Goal: Navigation & Orientation: Find specific page/section

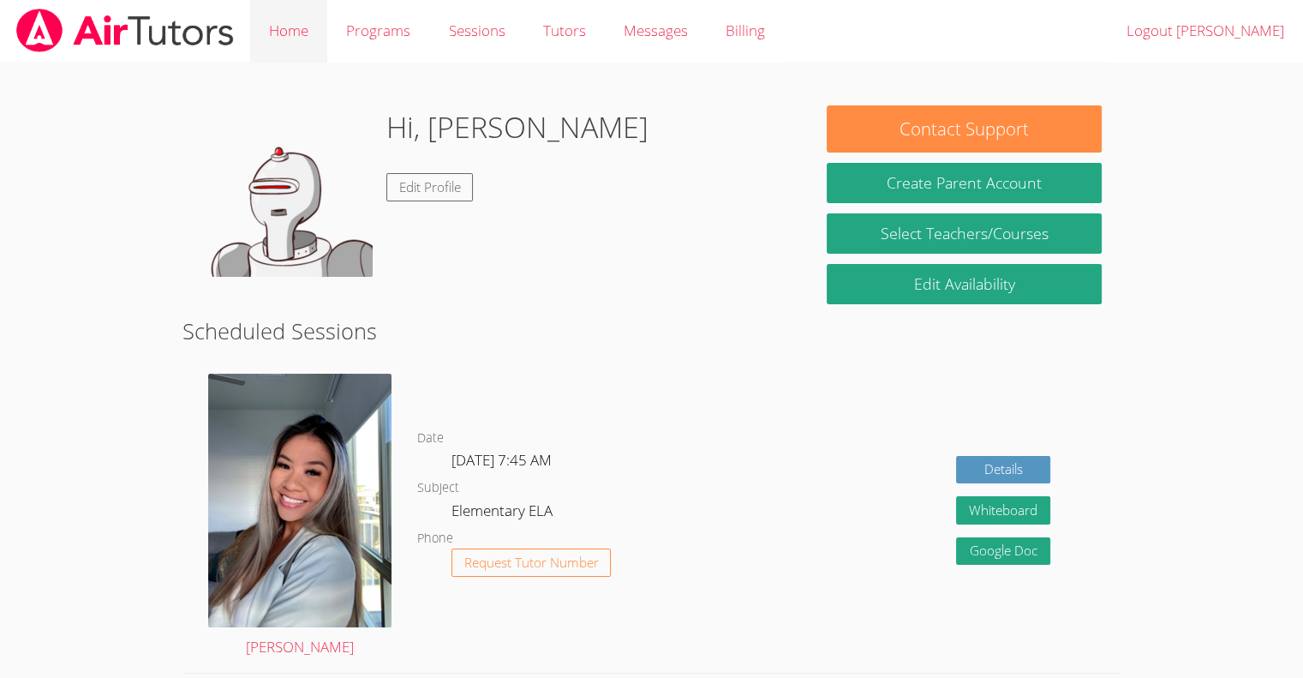
click at [299, 37] on link "Home" at bounding box center [288, 31] width 77 height 63
click at [385, 39] on link "Programs" at bounding box center [378, 31] width 102 height 63
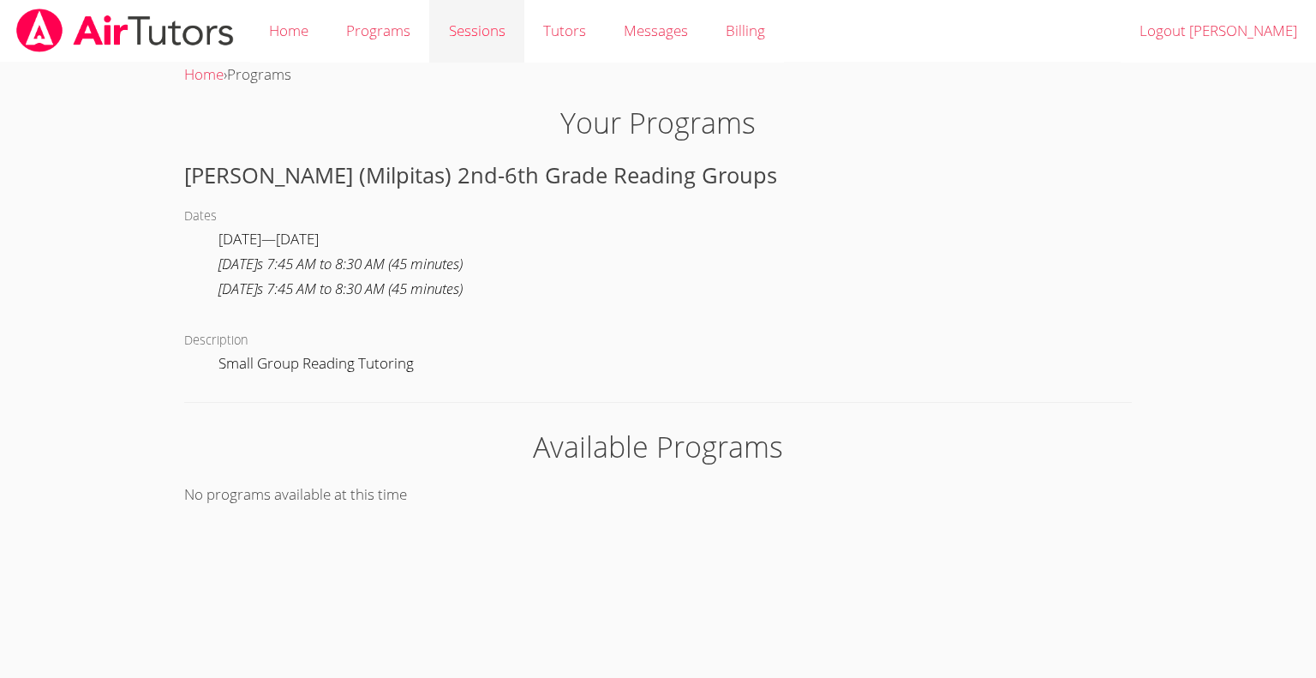
click at [482, 45] on link "Sessions" at bounding box center [476, 31] width 94 height 63
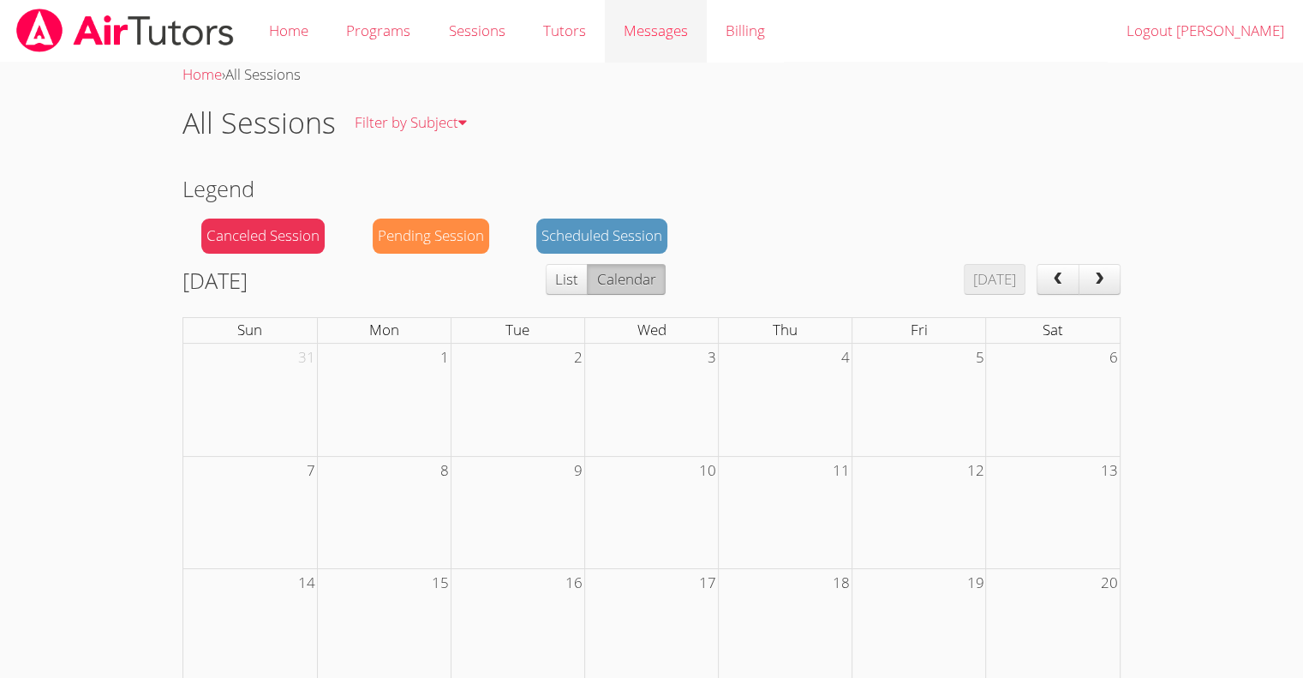
click at [661, 33] on span "Messages" at bounding box center [656, 31] width 64 height 20
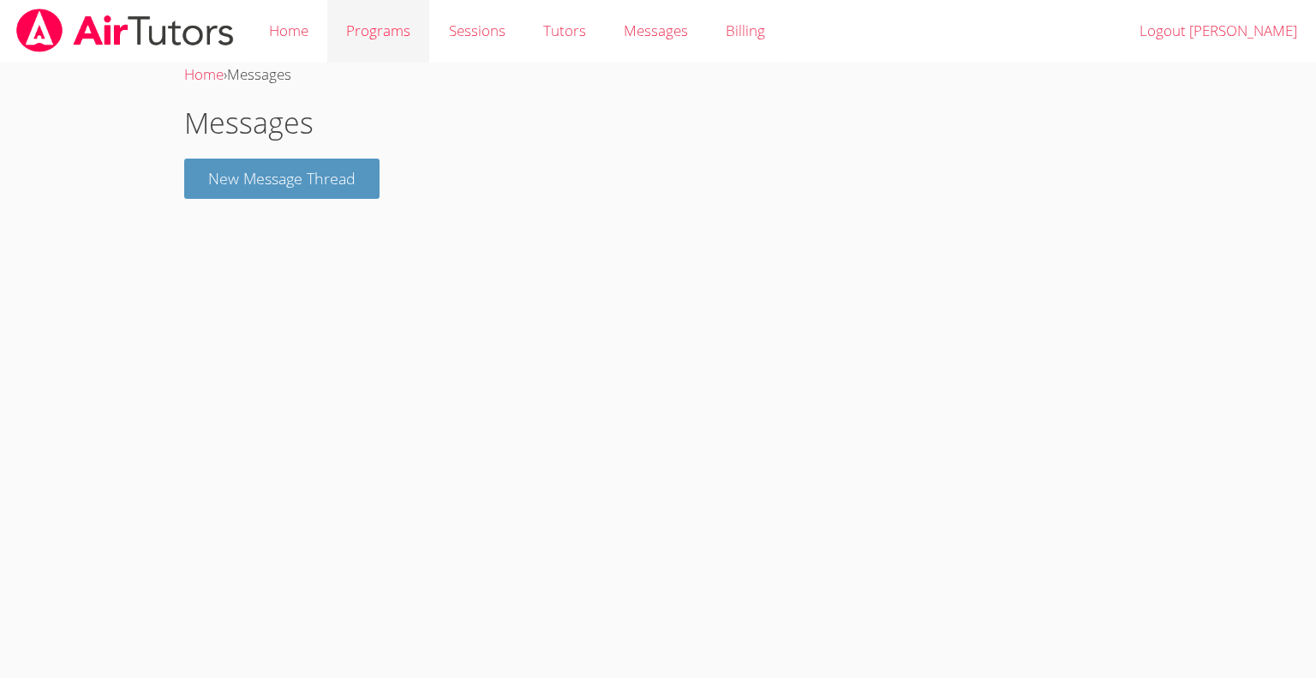
click at [362, 37] on link "Programs" at bounding box center [378, 31] width 102 height 63
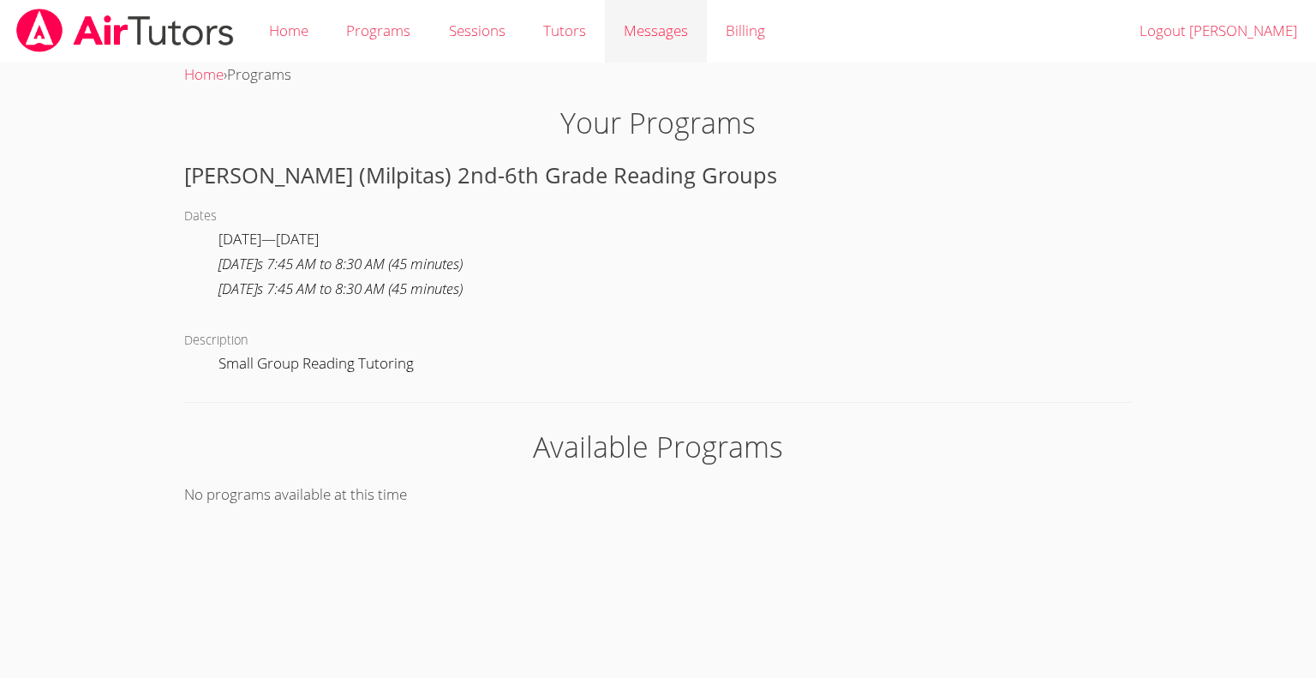
click at [628, 24] on span "Messages" at bounding box center [656, 31] width 64 height 20
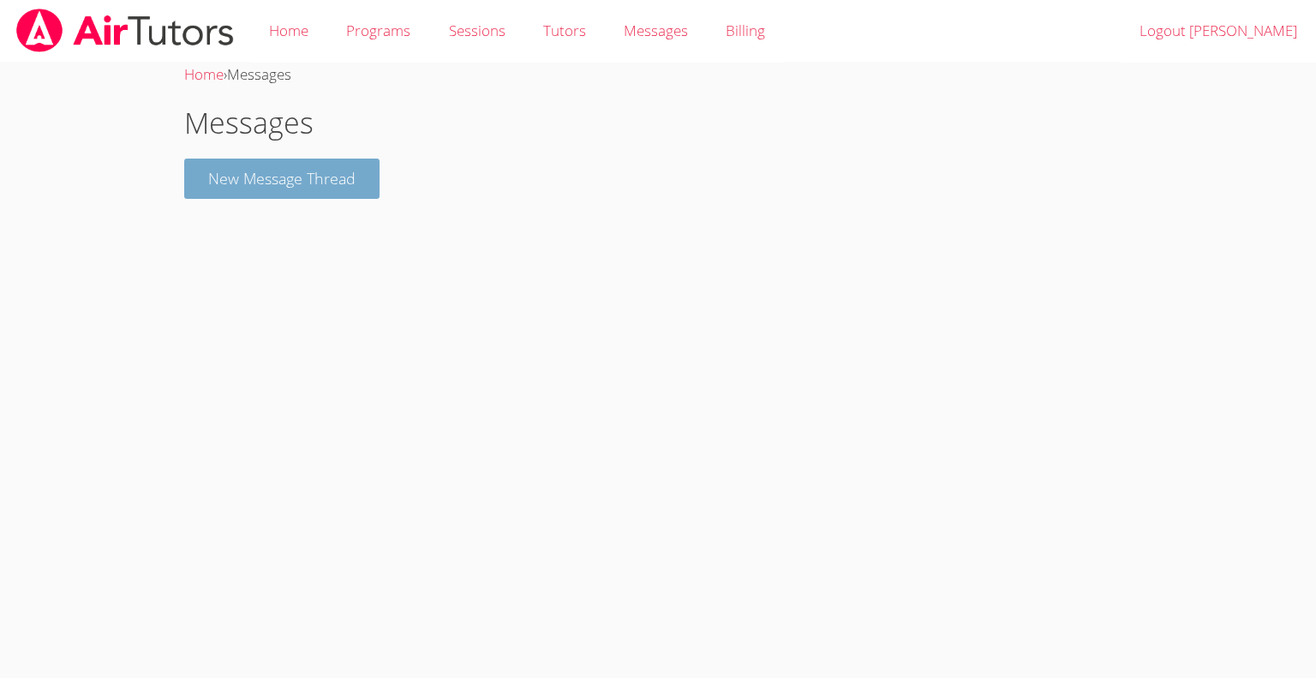
click at [348, 197] on button "New Message Thread" at bounding box center [281, 179] width 195 height 40
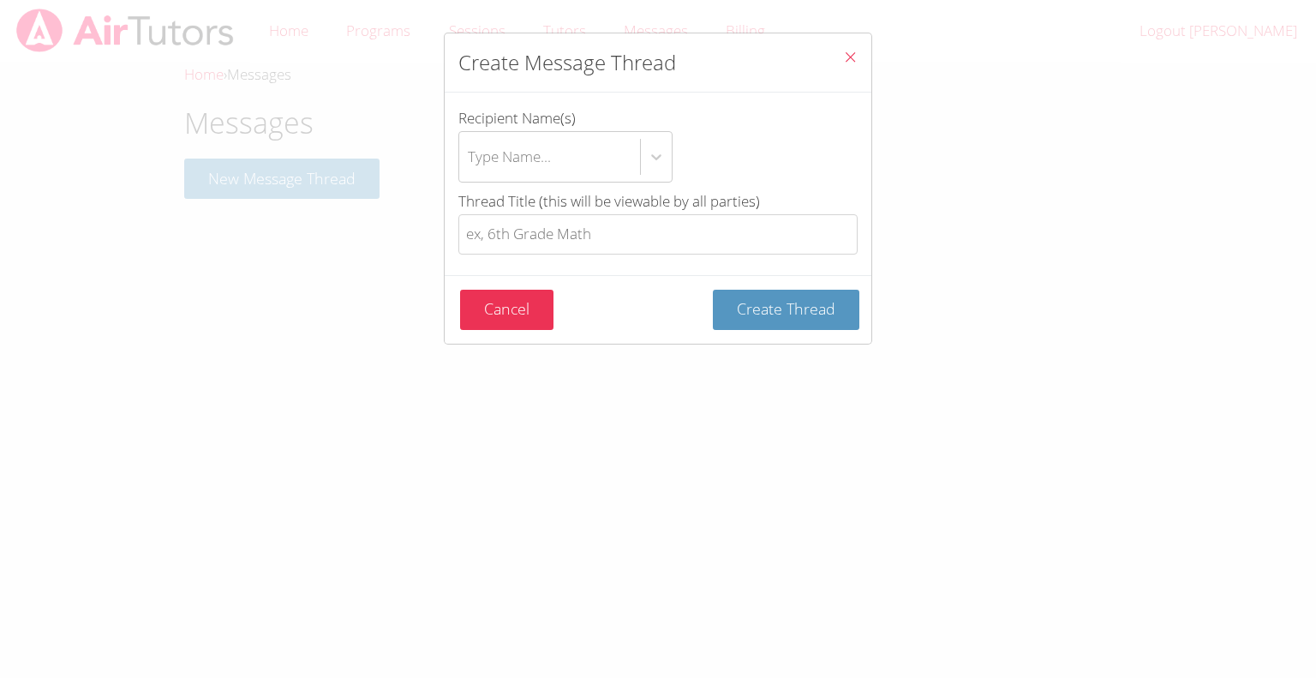
click at [843, 57] on icon "Close" at bounding box center [850, 57] width 15 height 15
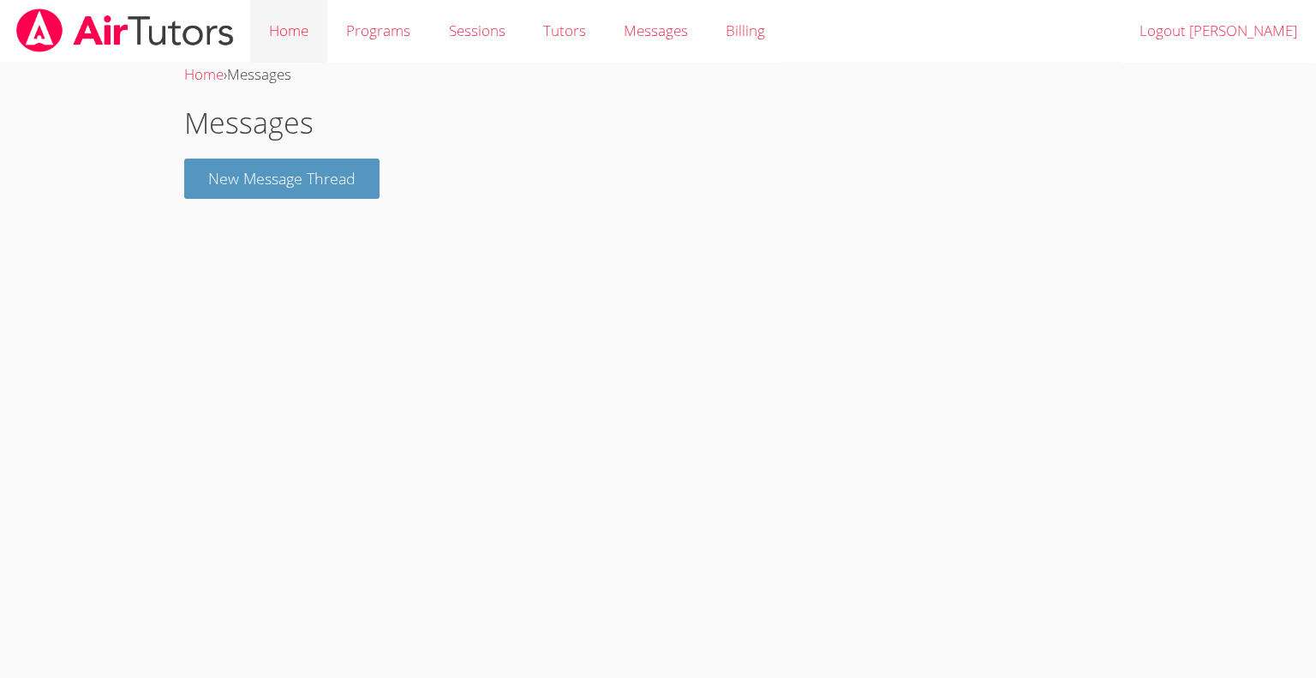
click at [278, 47] on link "Home" at bounding box center [288, 31] width 77 height 63
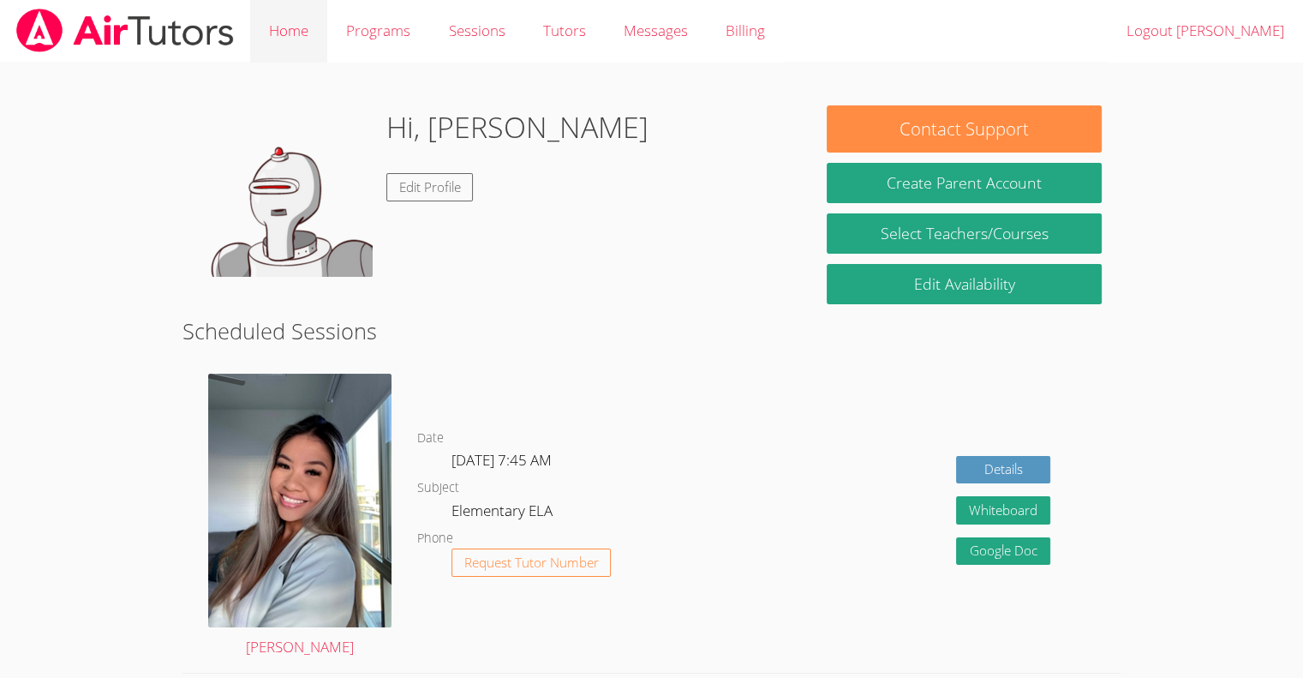
click at [293, 45] on link "Home" at bounding box center [288, 31] width 77 height 63
click at [558, 40] on link "Tutors" at bounding box center [564, 31] width 81 height 63
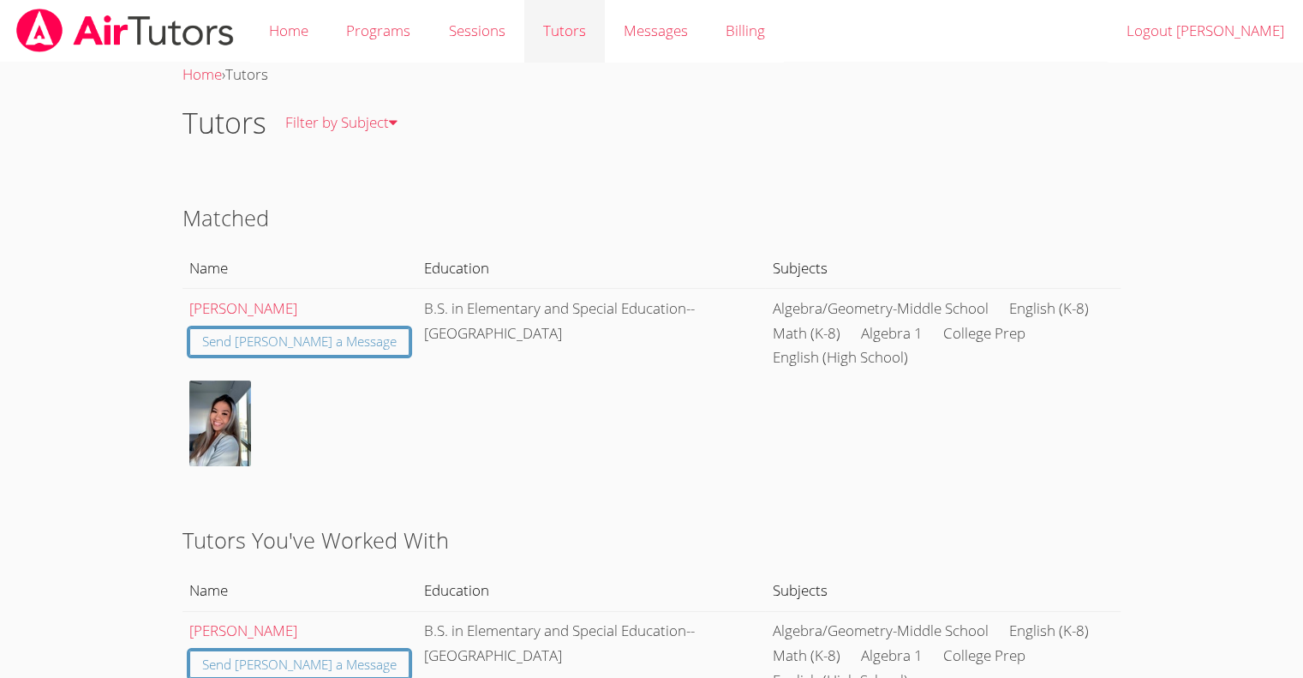
click at [577, 20] on link "Tutors" at bounding box center [564, 31] width 81 height 63
click at [474, 34] on link "Sessions" at bounding box center [476, 31] width 94 height 63
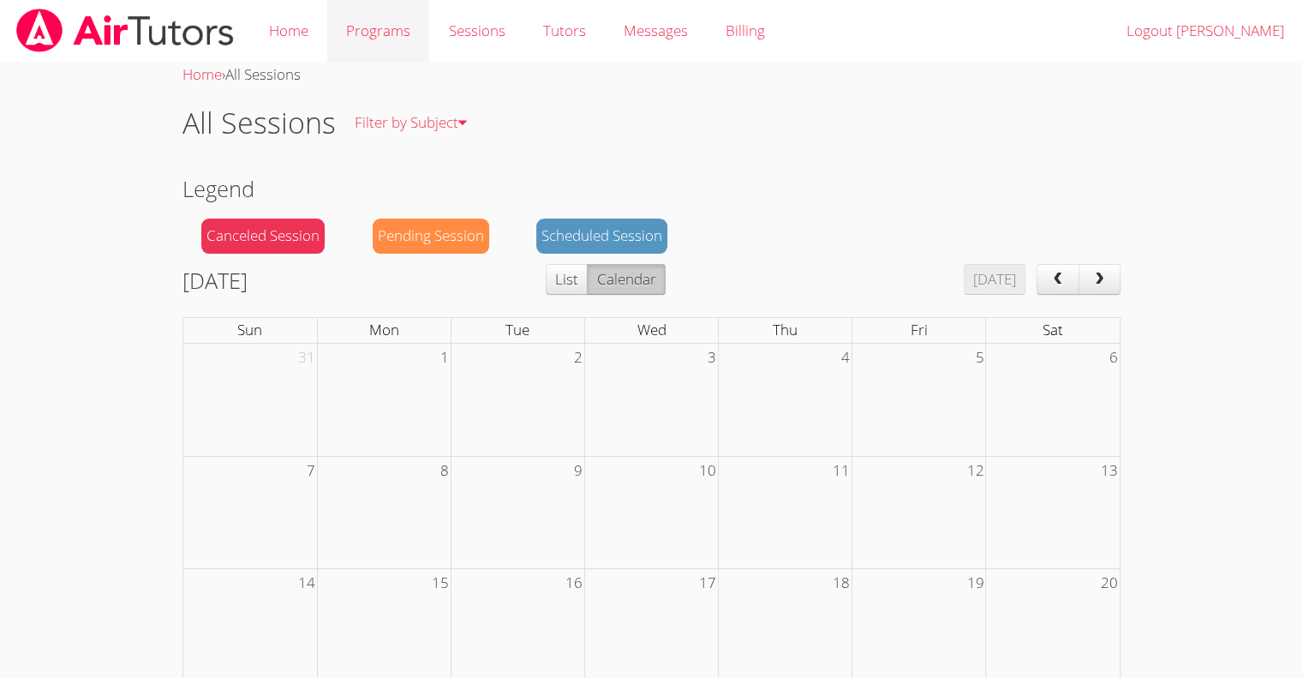
click at [380, 27] on link "Programs" at bounding box center [378, 31] width 102 height 63
